Goal: Check status: Check status

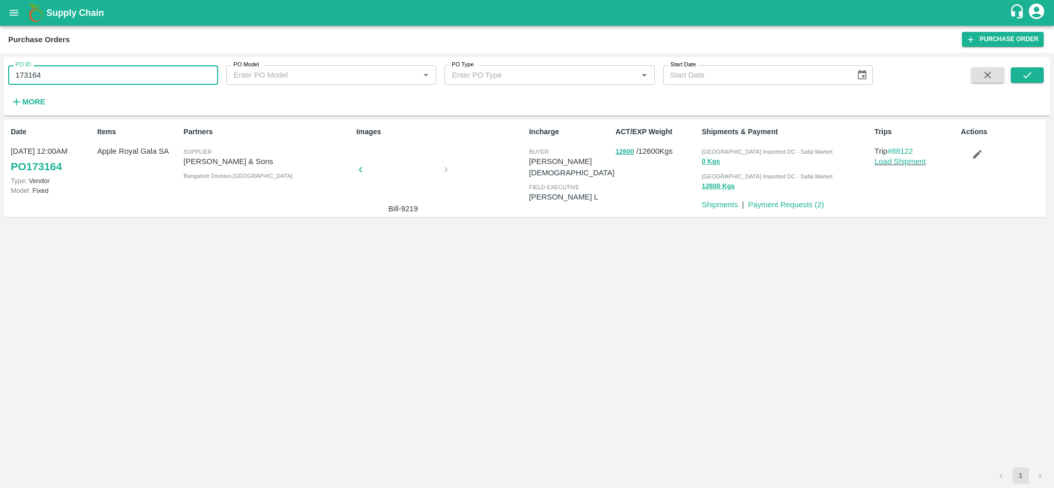
click at [82, 79] on input "173164" at bounding box center [113, 75] width 210 height 20
type input "175714"
click at [1032, 71] on button "submit" at bounding box center [1026, 74] width 33 height 15
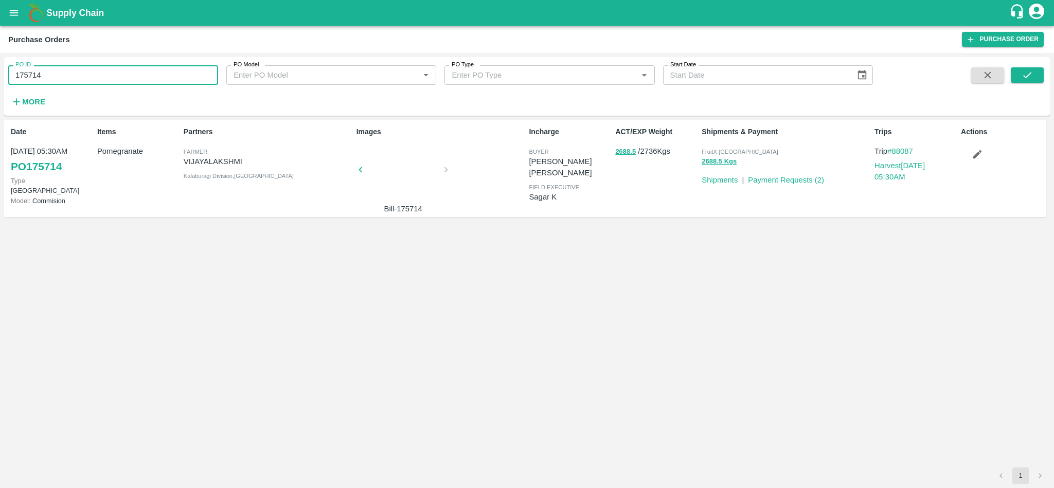
click at [97, 69] on input "175714" at bounding box center [113, 75] width 210 height 20
paste input "text"
click at [1031, 73] on icon "submit" at bounding box center [1026, 74] width 11 height 11
click at [114, 76] on input "174172" at bounding box center [113, 75] width 210 height 20
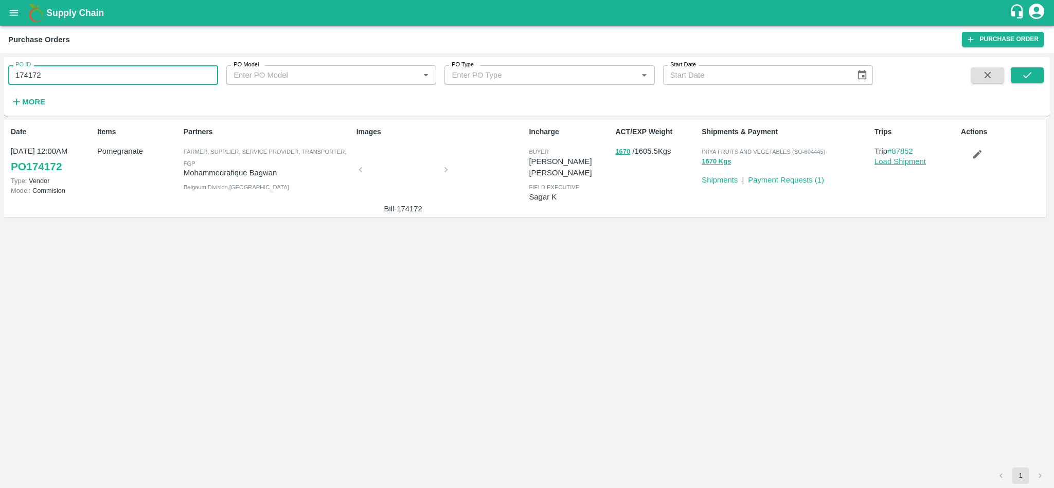
click at [114, 76] on input "174172" at bounding box center [113, 75] width 210 height 20
paste input "text"
click at [1032, 69] on icon "submit" at bounding box center [1026, 74] width 11 height 11
click at [79, 78] on input "174253" at bounding box center [113, 75] width 210 height 20
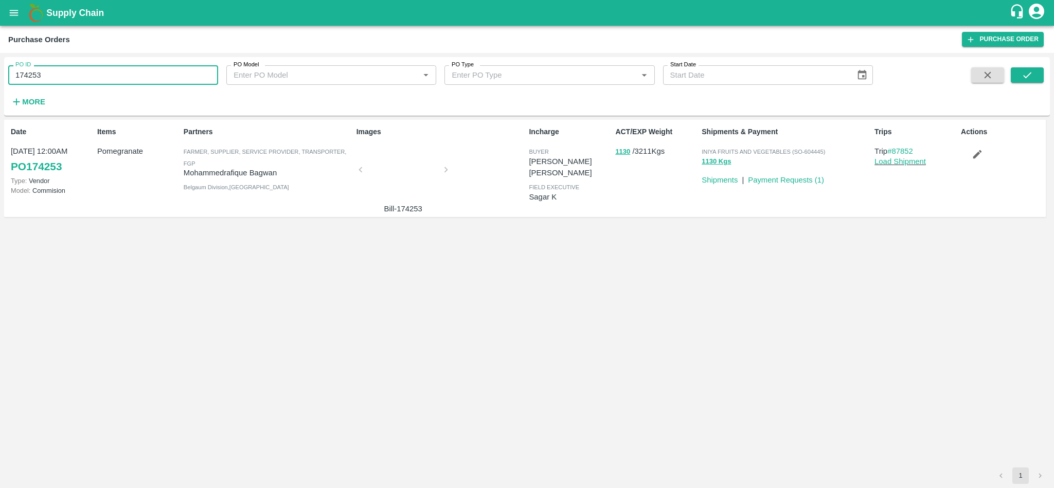
paste input "text"
type input "175035"
click at [1022, 80] on icon "submit" at bounding box center [1026, 74] width 11 height 11
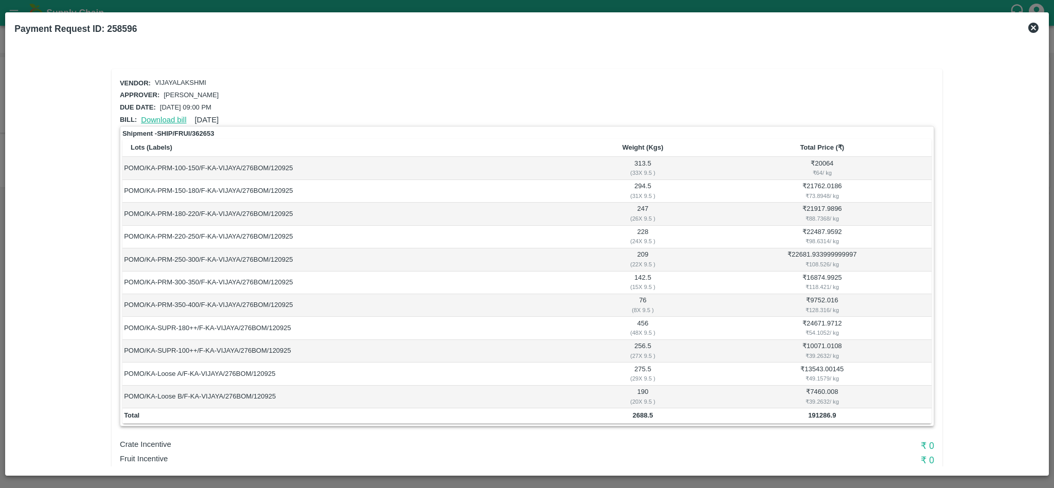
click at [155, 116] on link "Download bill" at bounding box center [163, 120] width 45 height 8
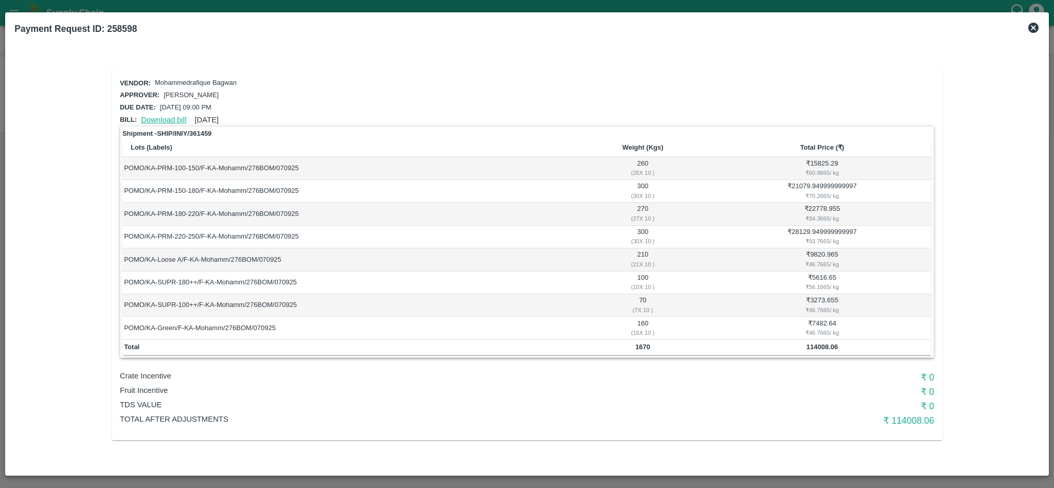
click at [166, 116] on link "Download bill" at bounding box center [163, 120] width 45 height 8
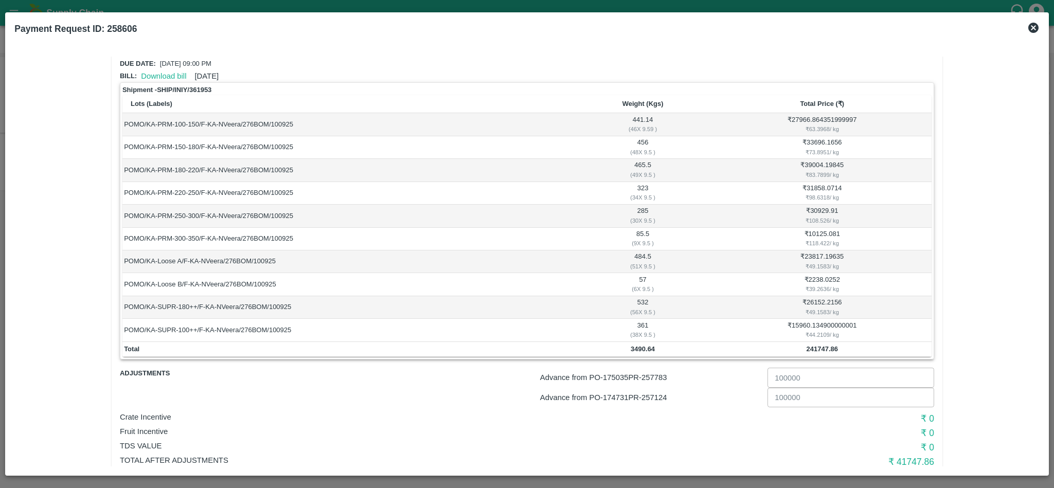
scroll to position [47, 0]
